Goal: Information Seeking & Learning: Find specific fact

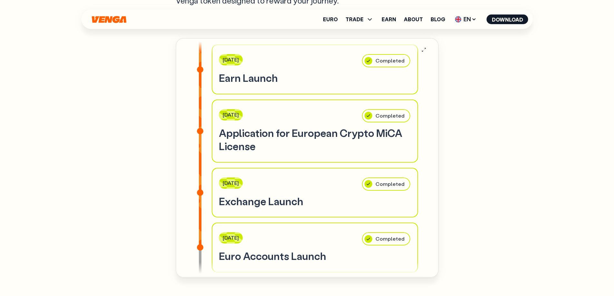
scroll to position [247, 0]
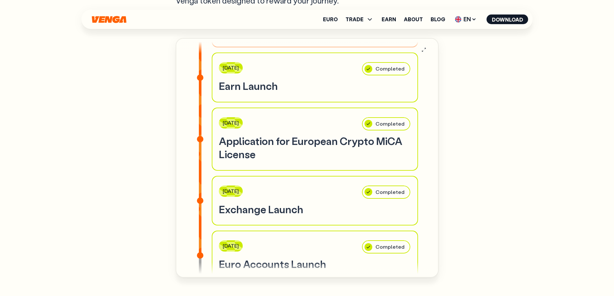
click at [345, 134] on h3 "Application for European Crypto MiCA License" at bounding box center [315, 147] width 192 height 27
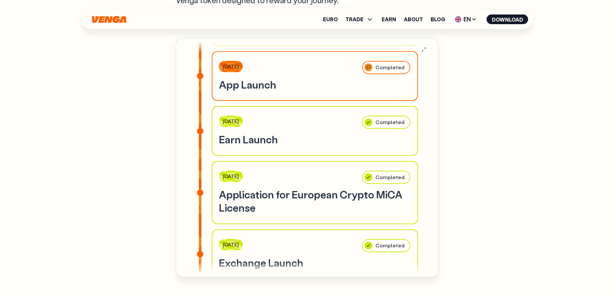
scroll to position [2107, 0]
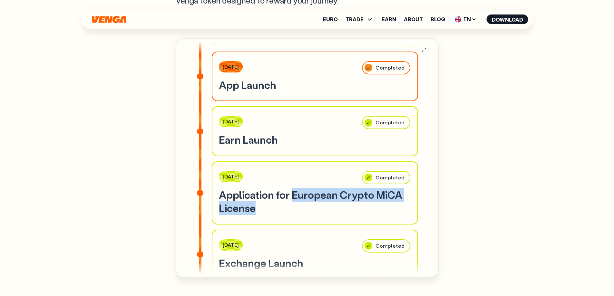
drag, startPoint x: 290, startPoint y: 177, endPoint x: 296, endPoint y: 191, distance: 15.7
click at [296, 192] on h3 "Application for European Crypto MiCA License" at bounding box center [315, 201] width 192 height 27
copy h3 "European Crypto MiCA License"
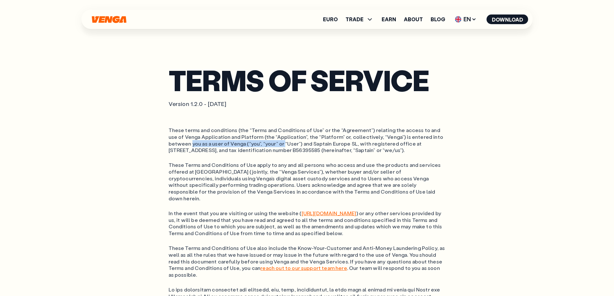
drag, startPoint x: 166, startPoint y: 144, endPoint x: 259, endPoint y: 144, distance: 93.5
click at [259, 144] on ol "These terms and conditions (the “Terms and Conditions of Use” or the “Agreement…" at bounding box center [307, 140] width 277 height 27
drag, startPoint x: 234, startPoint y: 151, endPoint x: 321, endPoint y: 152, distance: 87.7
click at [321, 152] on ol "These terms and conditions (the “Terms and Conditions of Use” or the “Agreement…" at bounding box center [307, 140] width 277 height 27
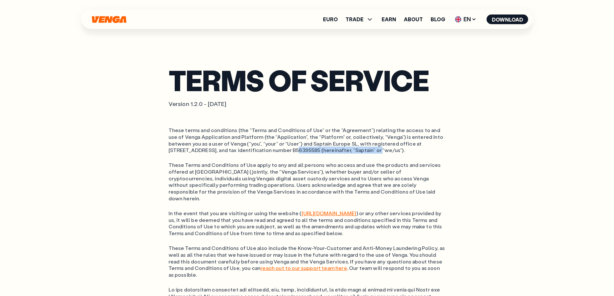
copy ol "tax identification number B56395585"
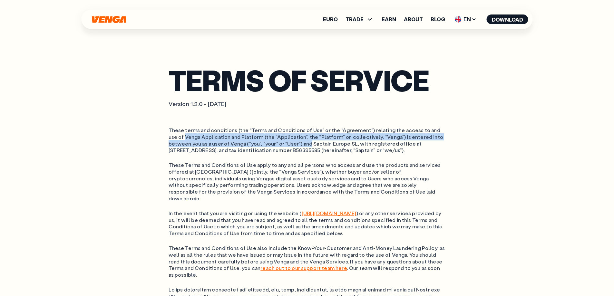
drag, startPoint x: 169, startPoint y: 137, endPoint x: 286, endPoint y: 142, distance: 117.7
click at [286, 142] on ol "These terms and conditions (the “Terms and Conditions of Use” or the “Agreement…" at bounding box center [307, 140] width 277 height 27
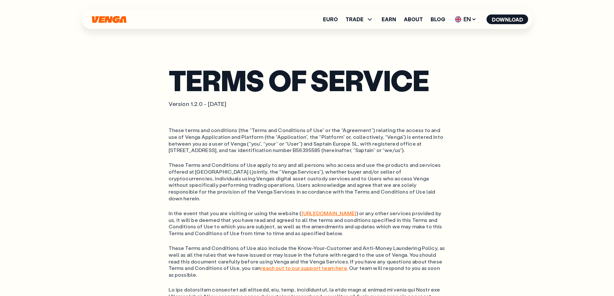
click at [288, 142] on ol "These terms and conditions (the “Terms and Conditions of Use” or the “Agreement…" at bounding box center [307, 140] width 277 height 27
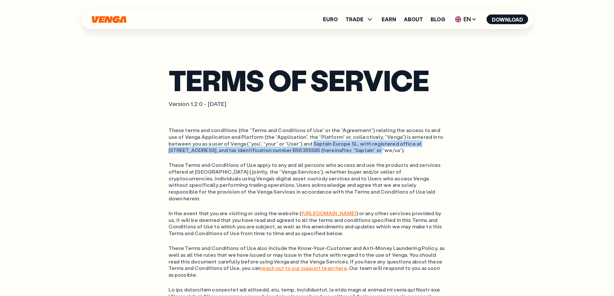
drag, startPoint x: 287, startPoint y: 143, endPoint x: 321, endPoint y: 153, distance: 35.0
click at [321, 153] on ol "These terms and conditions (the “Terms and Conditions of Use” or the “Agreement…" at bounding box center [307, 140] width 277 height 27
copy ol "Saptain Europe SL, with registered office at Calle Les Garrigues, Ptl 81, 46001…"
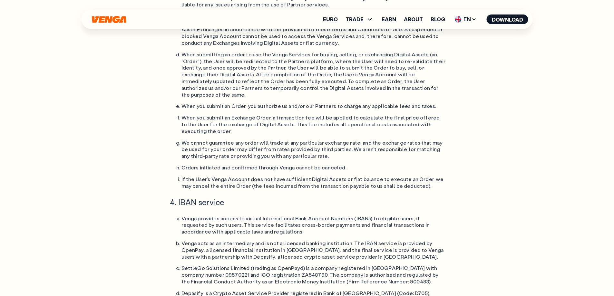
scroll to position [2385, 0]
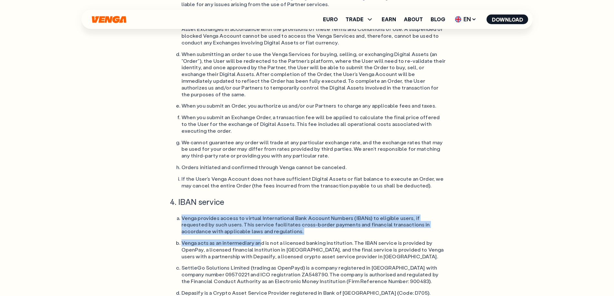
drag, startPoint x: 182, startPoint y: 104, endPoint x: 258, endPoint y: 129, distance: 80.0
click at [258, 240] on li "Venga acts as an intermediary and is not a licensed banking institution. The IB…" at bounding box center [313, 250] width 264 height 20
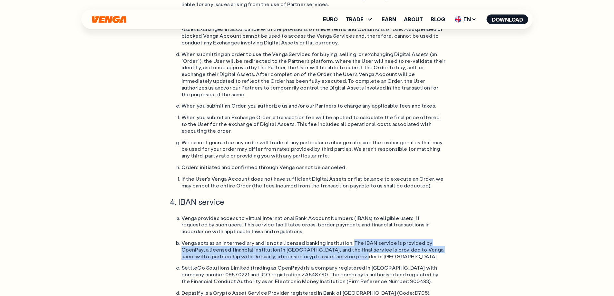
drag, startPoint x: 349, startPoint y: 129, endPoint x: 354, endPoint y: 144, distance: 15.9
click at [354, 240] on li "Venga acts as an intermediary and is not a licensed banking institution. The IB…" at bounding box center [313, 250] width 264 height 20
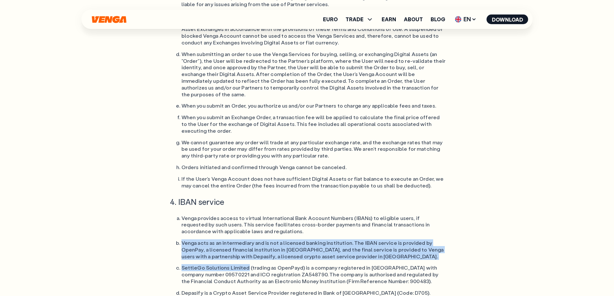
drag, startPoint x: 181, startPoint y: 128, endPoint x: 246, endPoint y: 154, distance: 69.7
click at [246, 265] on li "SettleGo Solutions Limited (trading as OpenPayd) is a company registered in Eng…" at bounding box center [313, 275] width 264 height 20
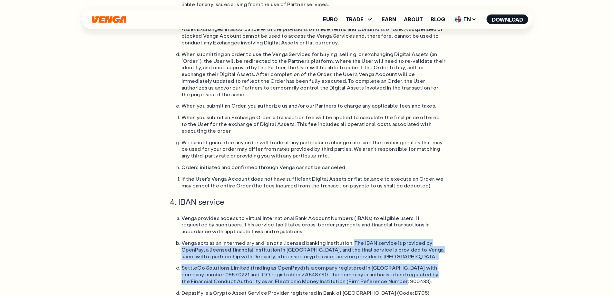
drag, startPoint x: 349, startPoint y: 129, endPoint x: 371, endPoint y: 168, distance: 44.6
copy ol "The IBAN service is provided by OpenPay, a licensed financial institution in En…"
